Goal: Transaction & Acquisition: Purchase product/service

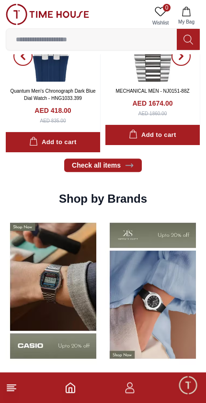
scroll to position [781, 0]
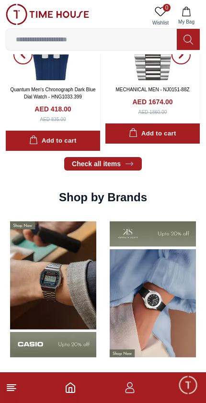
click at [92, 166] on link "Check all items" at bounding box center [103, 163] width 78 height 13
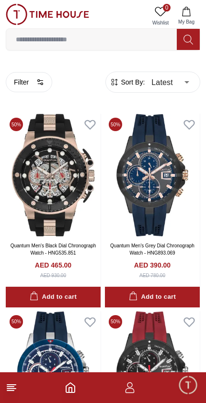
click at [16, 79] on button "Filter" at bounding box center [29, 82] width 47 height 20
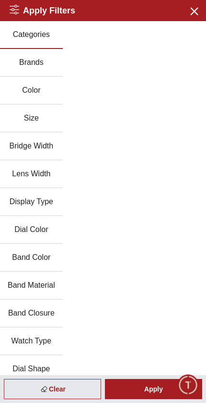
click at [32, 285] on button "Band Material" at bounding box center [31, 286] width 63 height 28
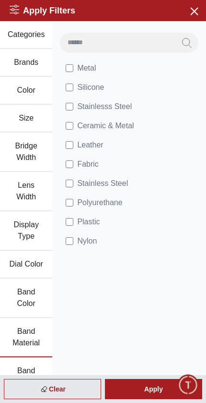
click at [85, 145] on span "Leather" at bounding box center [90, 145] width 26 height 12
click at [161, 388] on div "Apply" at bounding box center [153, 389] width 97 height 20
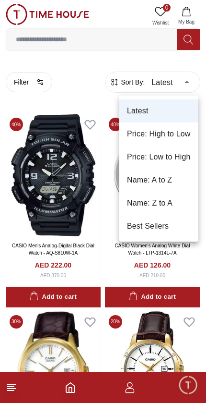
click at [137, 157] on li "Price: Low to High" at bounding box center [159, 156] width 79 height 23
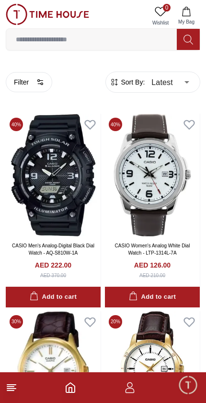
type input "*"
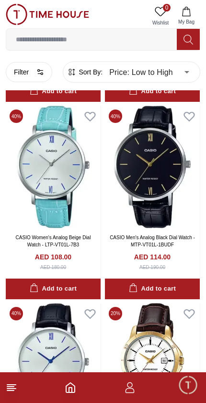
scroll to position [366, 0]
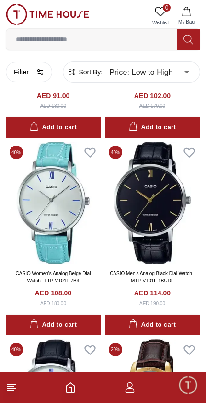
click at [53, 202] on img at bounding box center [53, 203] width 95 height 122
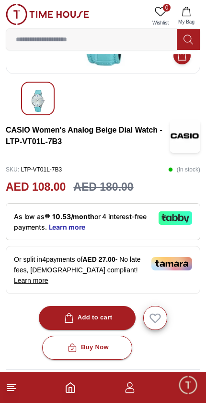
scroll to position [129, 0]
click at [115, 306] on button "Add to cart" at bounding box center [87, 318] width 97 height 24
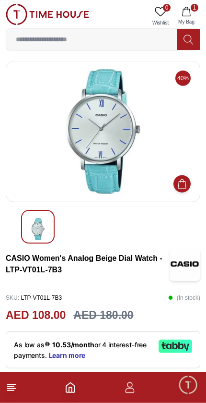
scroll to position [2, 0]
